Goal: Task Accomplishment & Management: Manage account settings

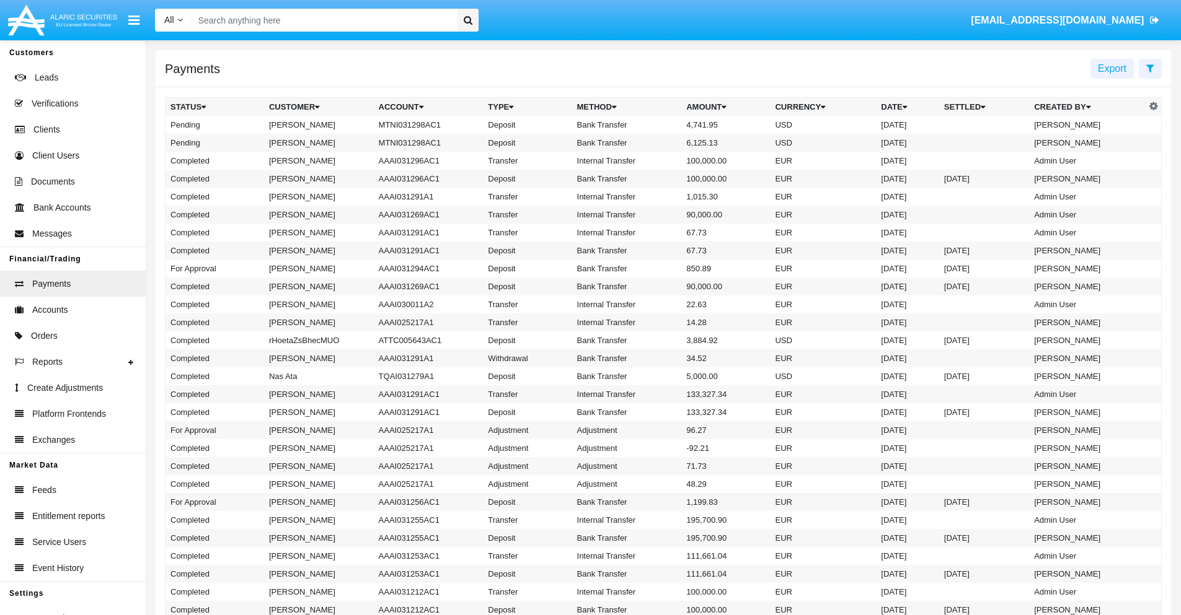
click at [1150, 68] on icon at bounding box center [1150, 68] width 8 height 10
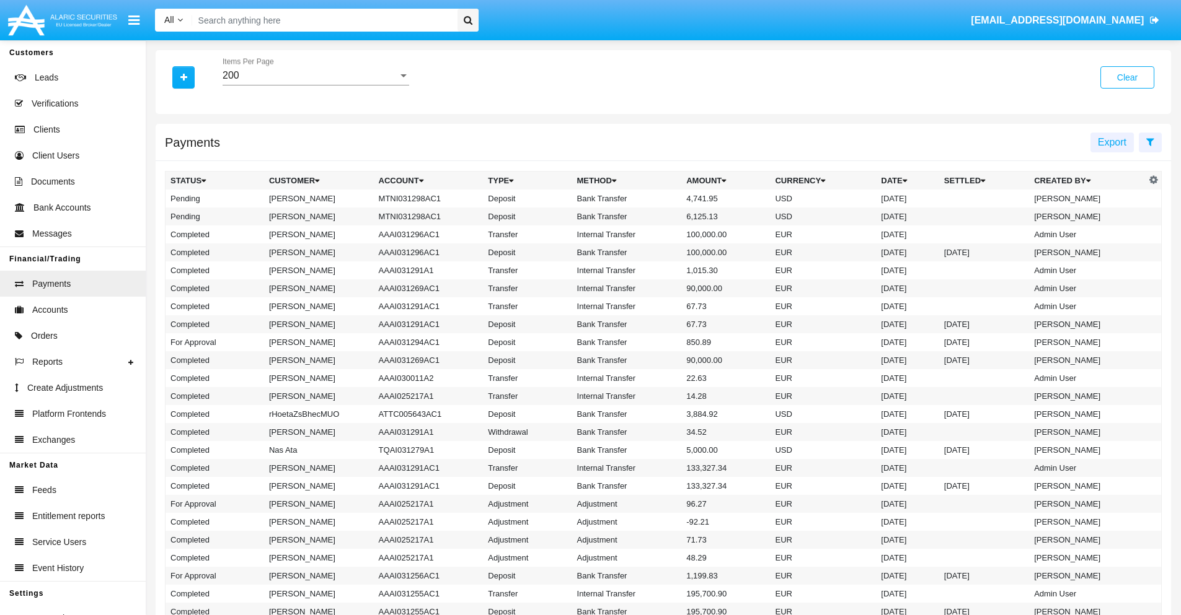
click at [315, 76] on div "200" at bounding box center [310, 75] width 175 height 11
click at [315, 85] on span "10" at bounding box center [316, 85] width 187 height 30
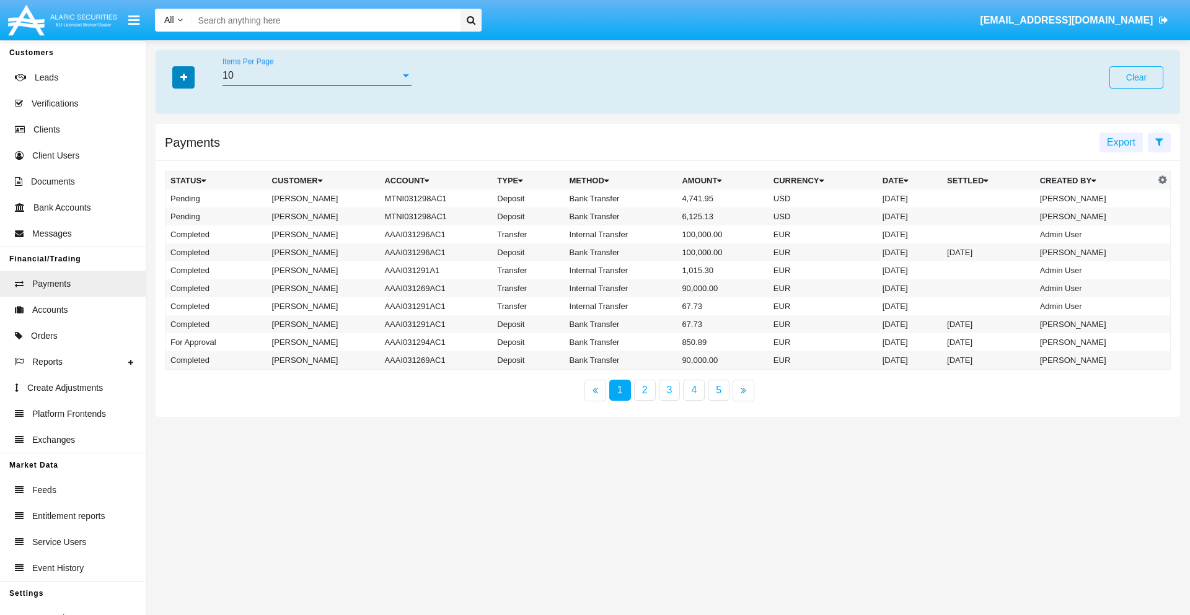
click at [183, 77] on icon "button" at bounding box center [183, 77] width 7 height 9
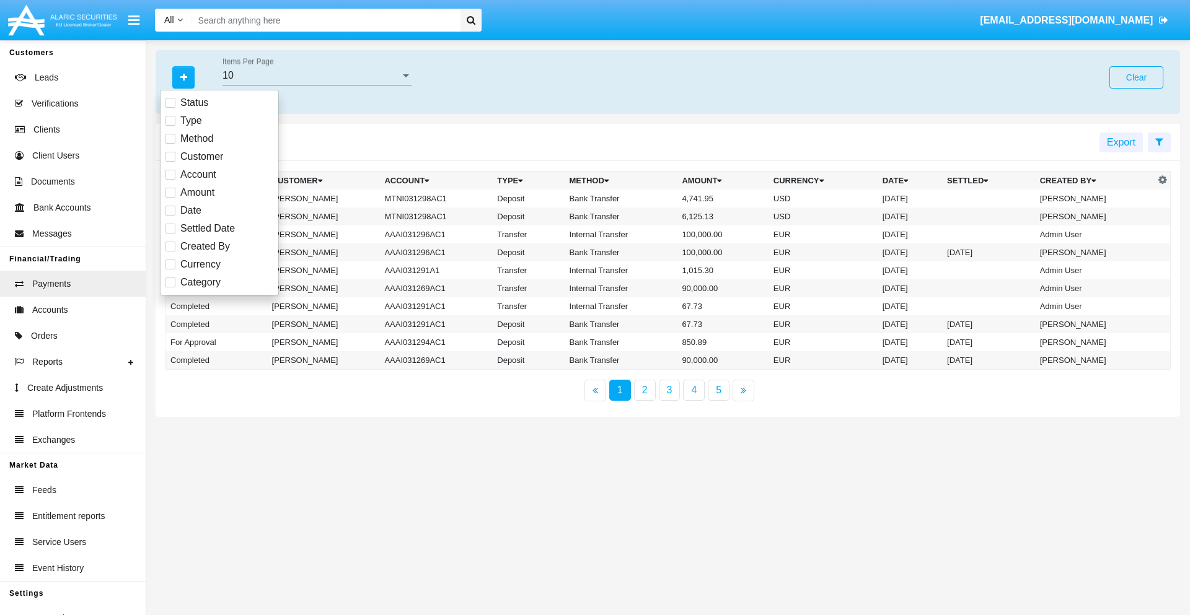
click at [194, 103] on span "Status" at bounding box center [194, 102] width 28 height 15
click at [170, 108] on input "Status" at bounding box center [170, 108] width 1 height 1
checkbox input "true"
click at [183, 77] on icon "button" at bounding box center [183, 77] width 7 height 9
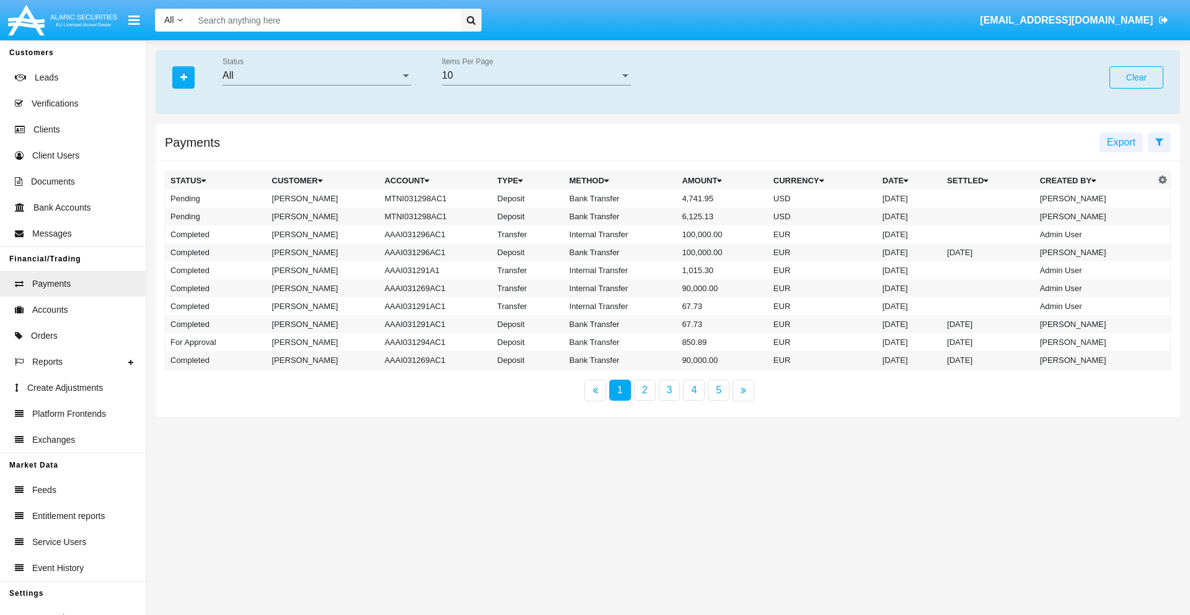
click at [317, 76] on div "All" at bounding box center [312, 75] width 178 height 11
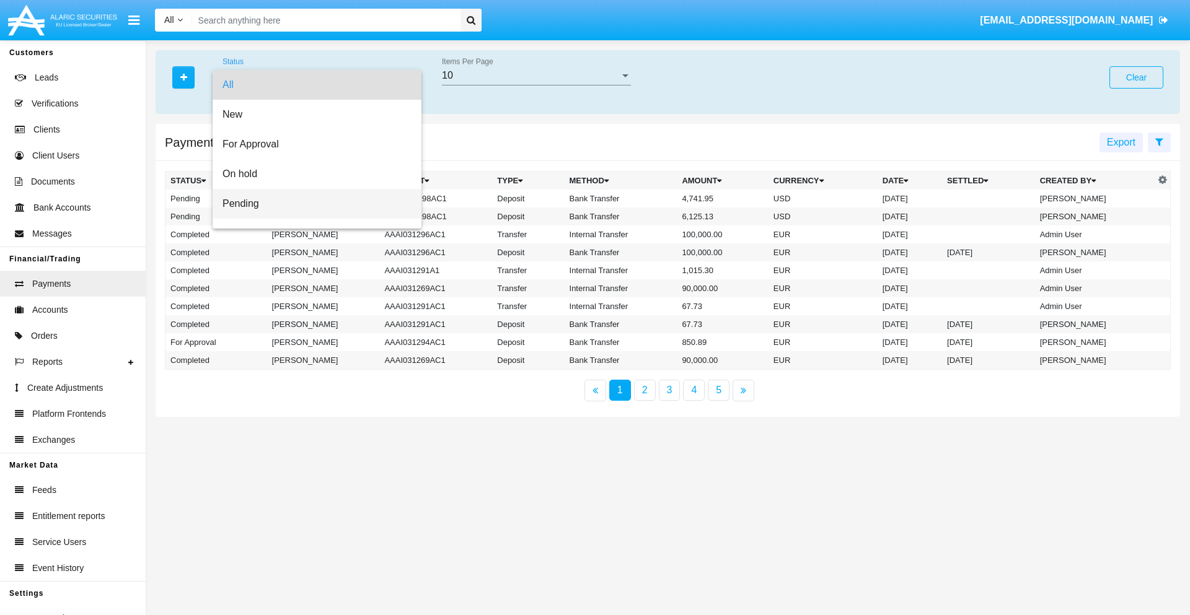
click at [312, 204] on span "Pending" at bounding box center [317, 204] width 189 height 30
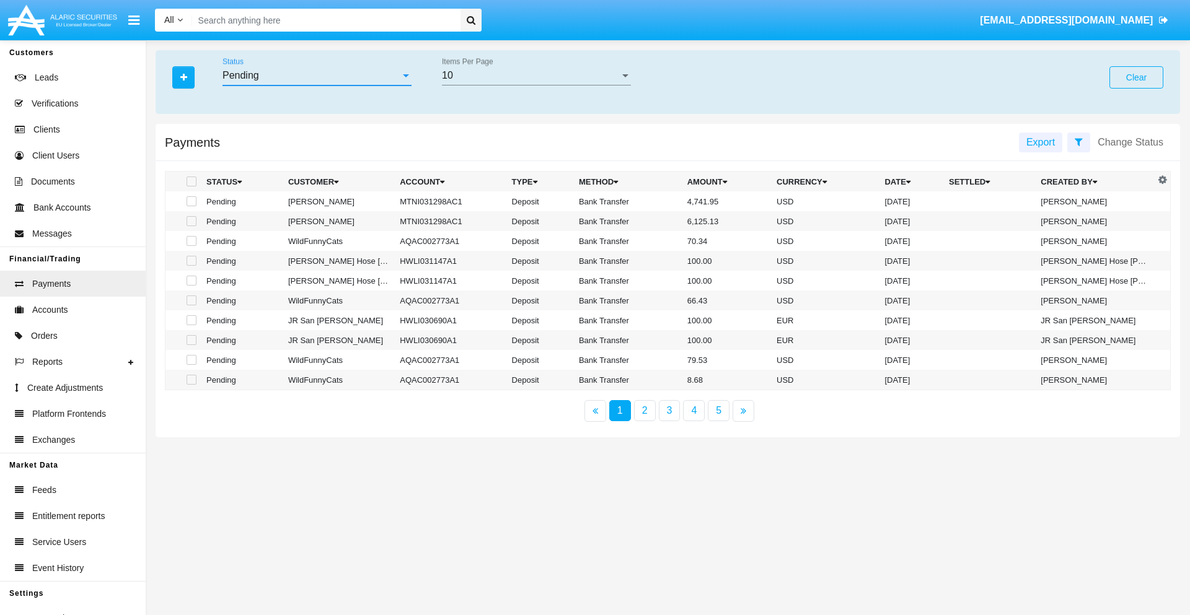
click at [190, 201] on span at bounding box center [192, 201] width 10 height 10
click at [191, 206] on input "checkbox" at bounding box center [191, 206] width 1 height 1
checkbox input "true"
click at [190, 221] on span at bounding box center [192, 221] width 10 height 10
click at [191, 226] on input "checkbox" at bounding box center [191, 226] width 1 height 1
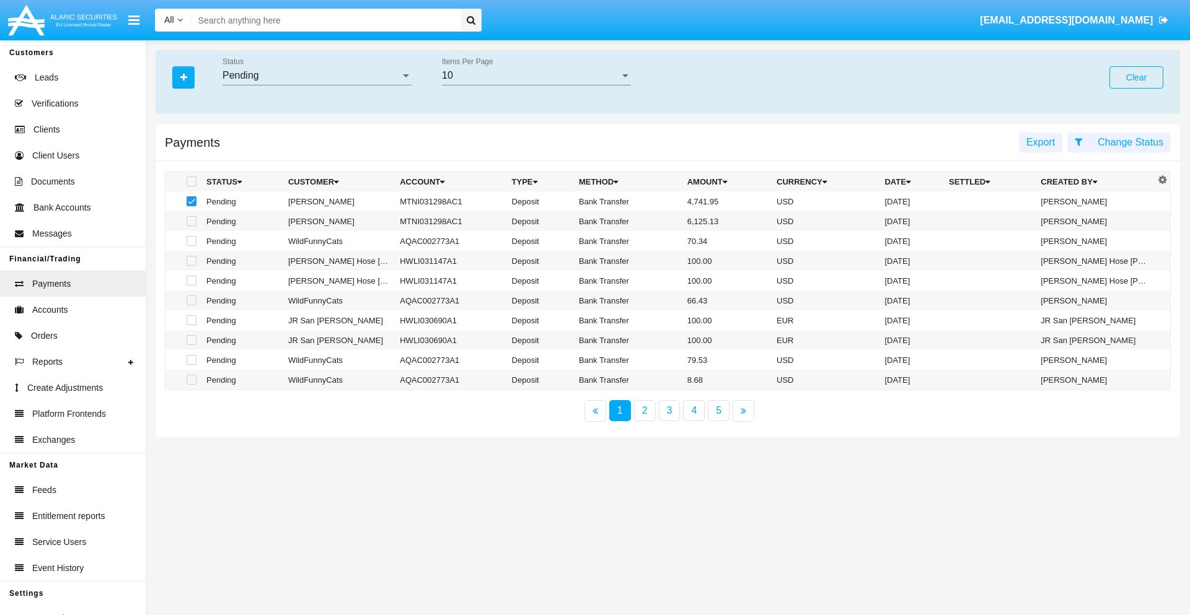
checkbox input "true"
click at [1131, 142] on button "Change Status" at bounding box center [1130, 143] width 81 height 20
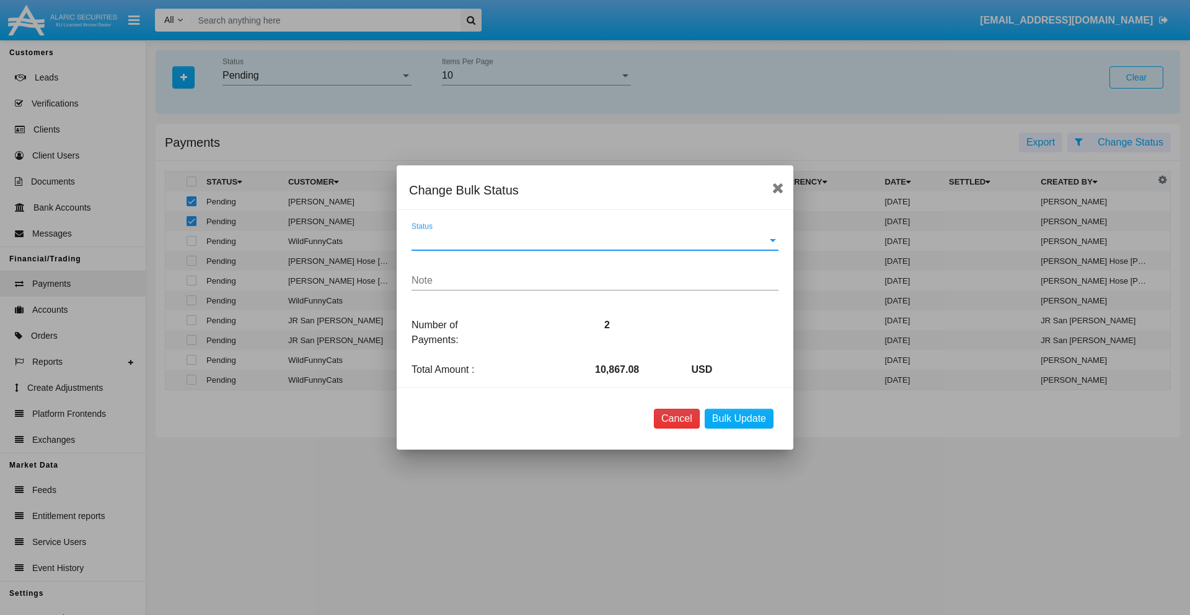
click at [676, 419] on button "Cancel" at bounding box center [677, 419] width 46 height 20
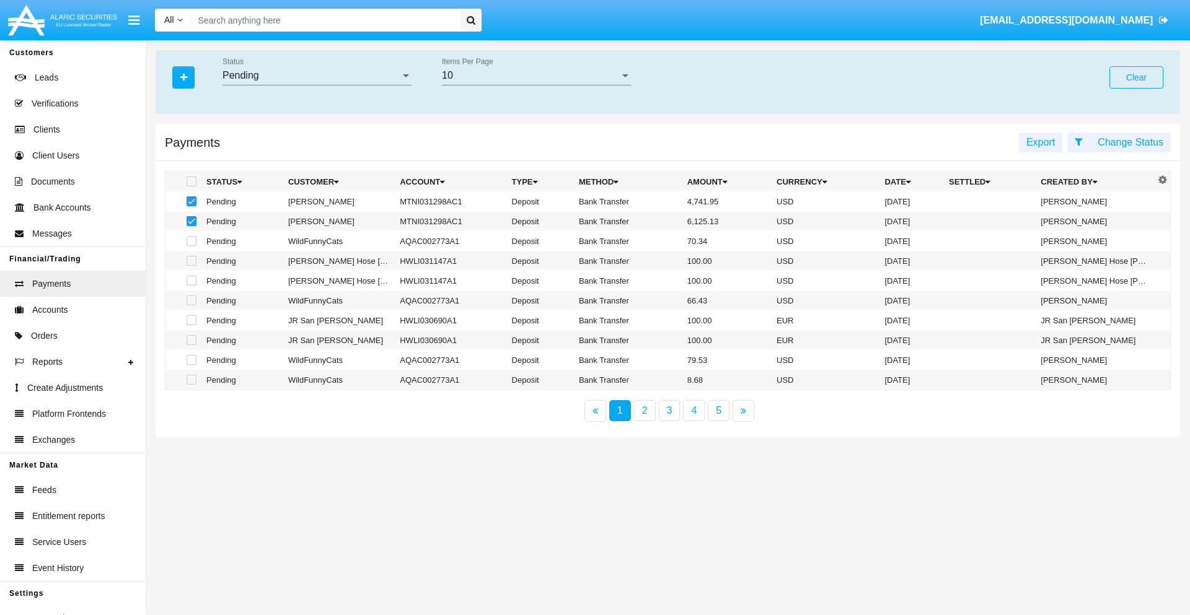
click at [1131, 142] on button "Change Status" at bounding box center [1130, 143] width 81 height 20
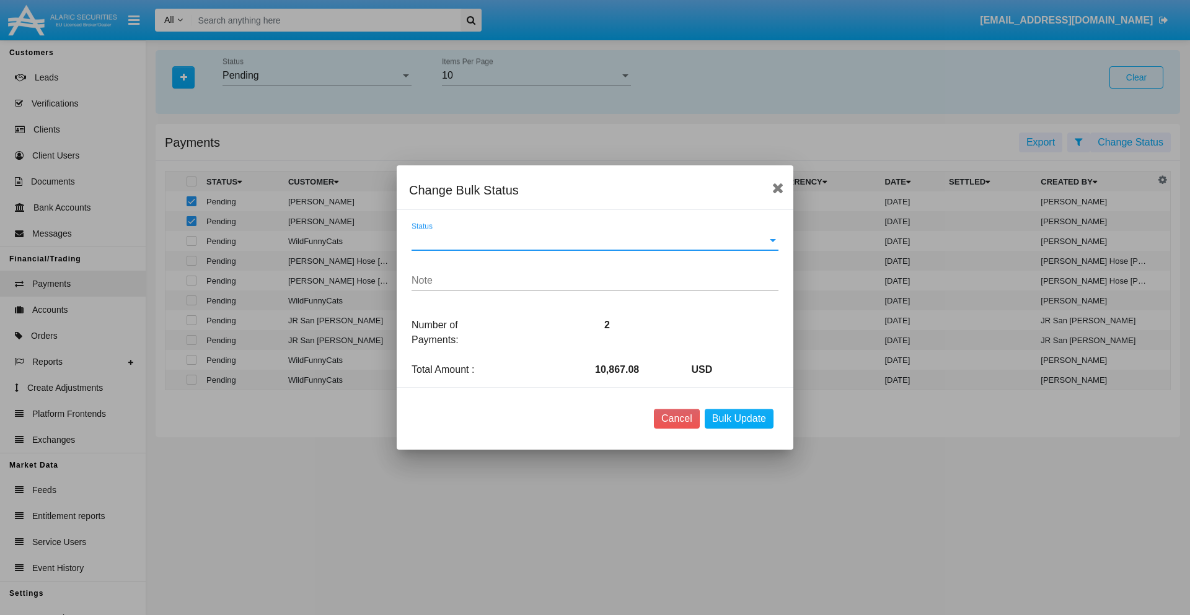
click at [595, 240] on span "Status" at bounding box center [590, 240] width 356 height 11
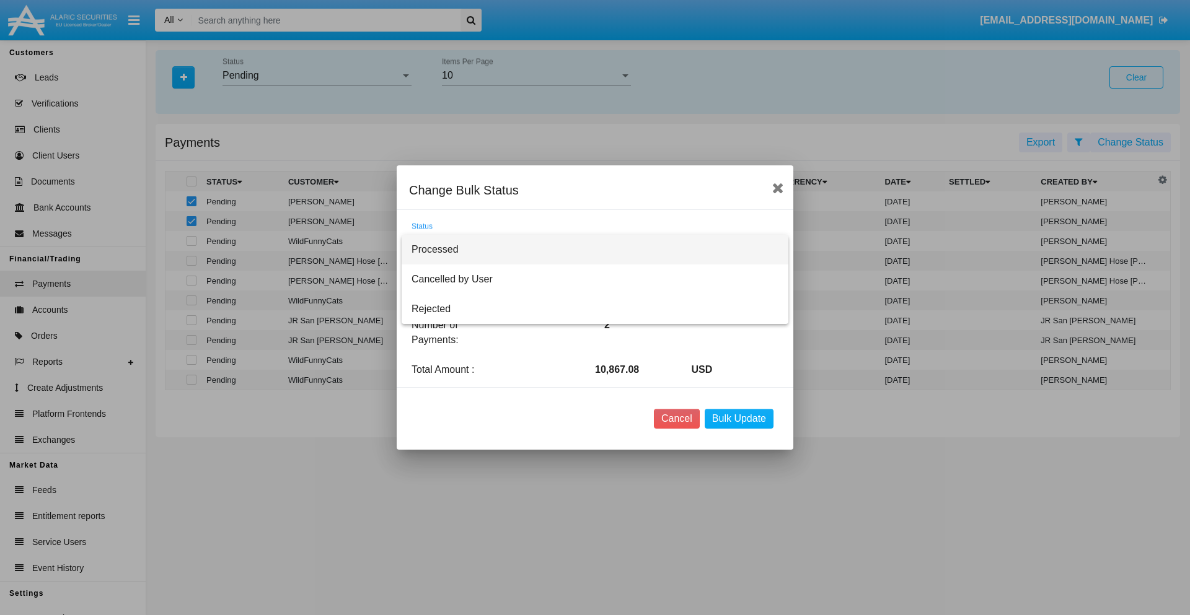
click at [595, 250] on span "Processed" at bounding box center [595, 250] width 367 height 30
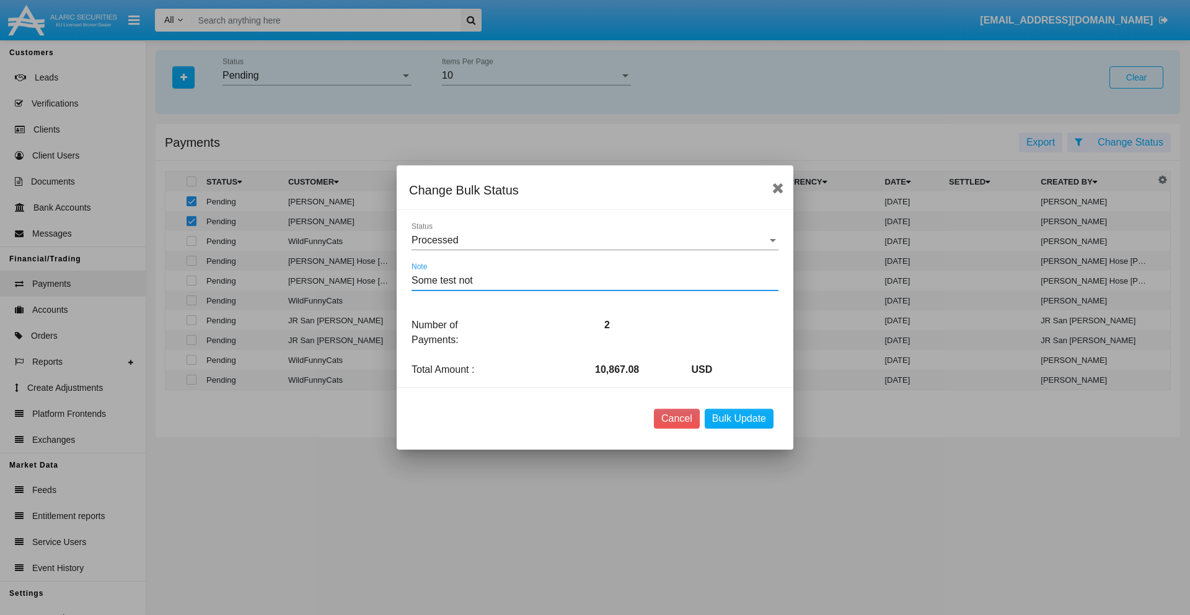
type textarea "Some test note"
click at [739, 419] on button "Bulk Update" at bounding box center [739, 419] width 69 height 20
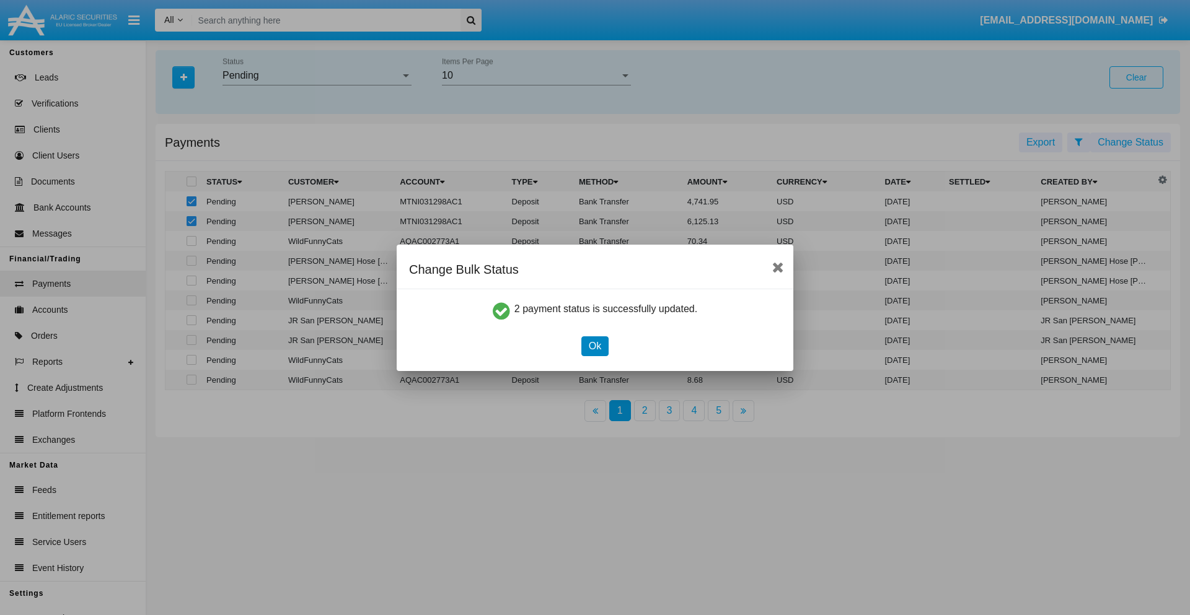
click at [594, 346] on button "Ok" at bounding box center [594, 347] width 27 height 20
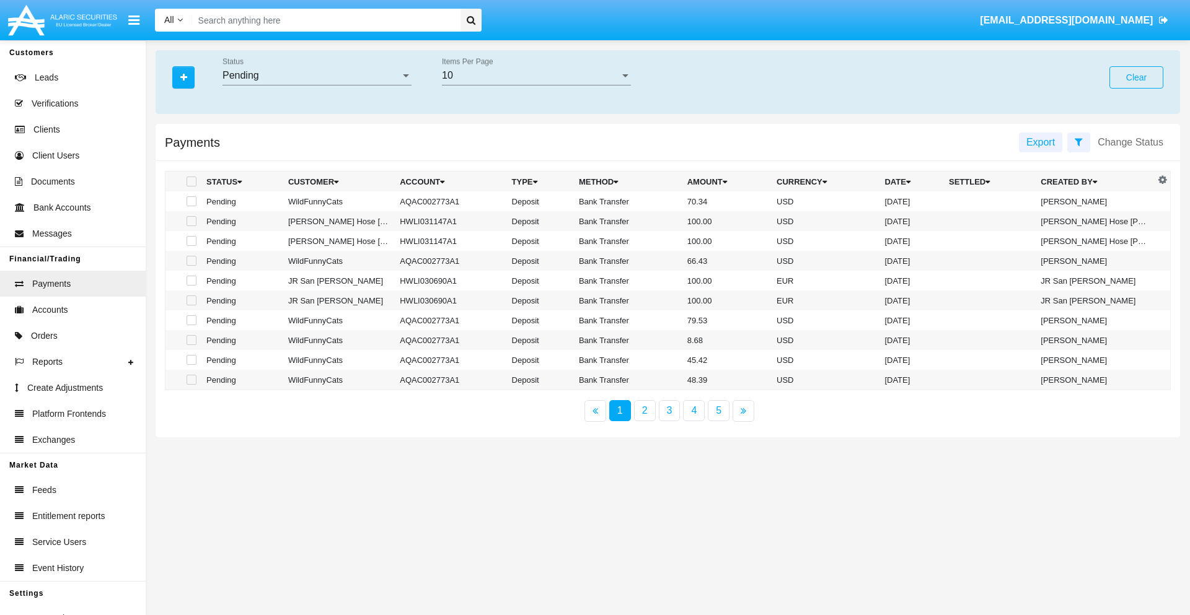
click at [317, 76] on div "Pending" at bounding box center [312, 75] width 178 height 11
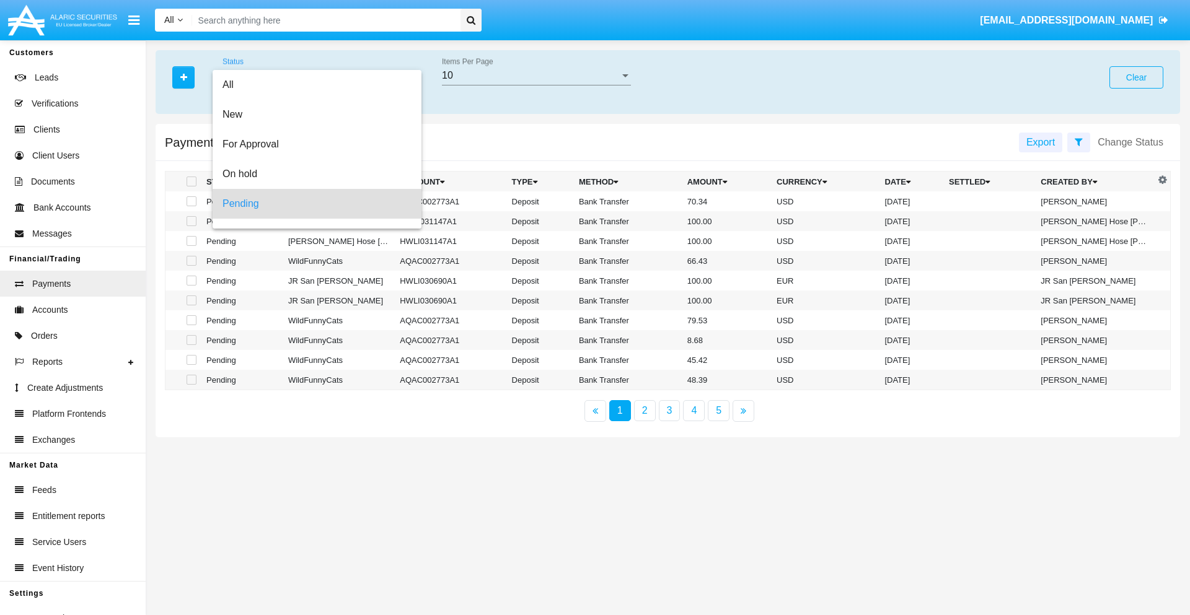
scroll to position [55, 0]
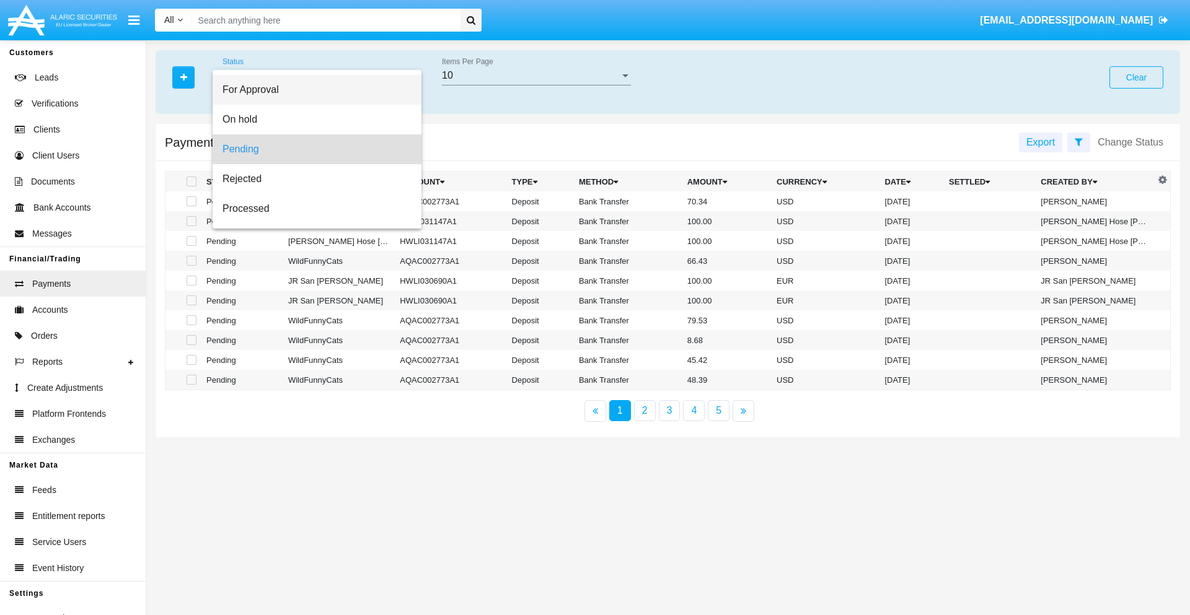
click at [312, 90] on span "For Approval" at bounding box center [317, 90] width 189 height 30
